Goal: Task Accomplishment & Management: Complete application form

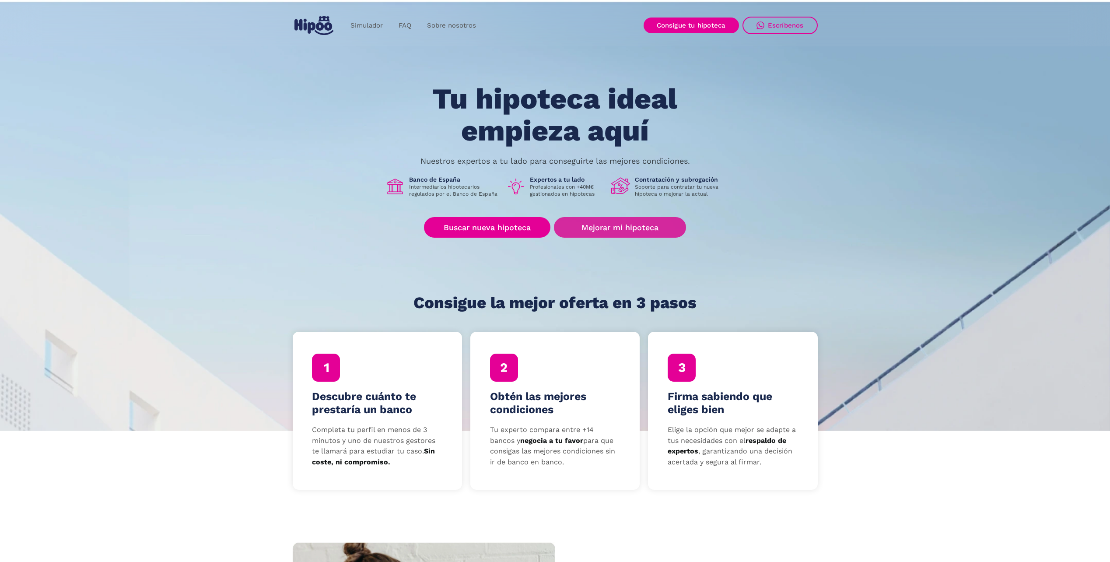
click at [575, 224] on link "Mejorar mi hipoteca" at bounding box center [620, 227] width 132 height 21
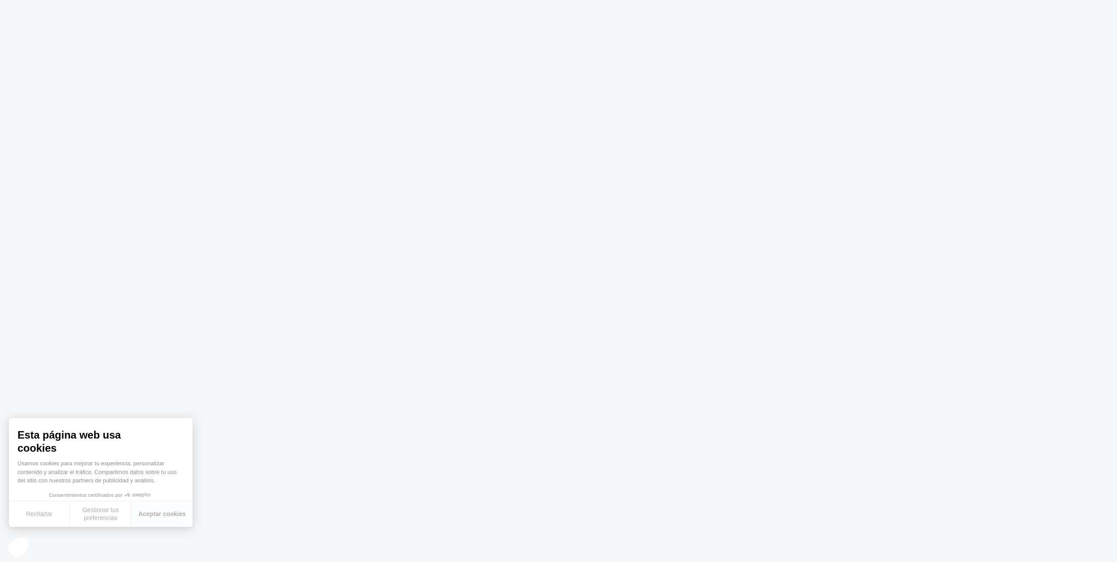
click at [625, 223] on body at bounding box center [558, 281] width 1117 height 562
click at [617, 237] on body at bounding box center [558, 281] width 1117 height 562
